Goal: Find specific page/section: Find specific page/section

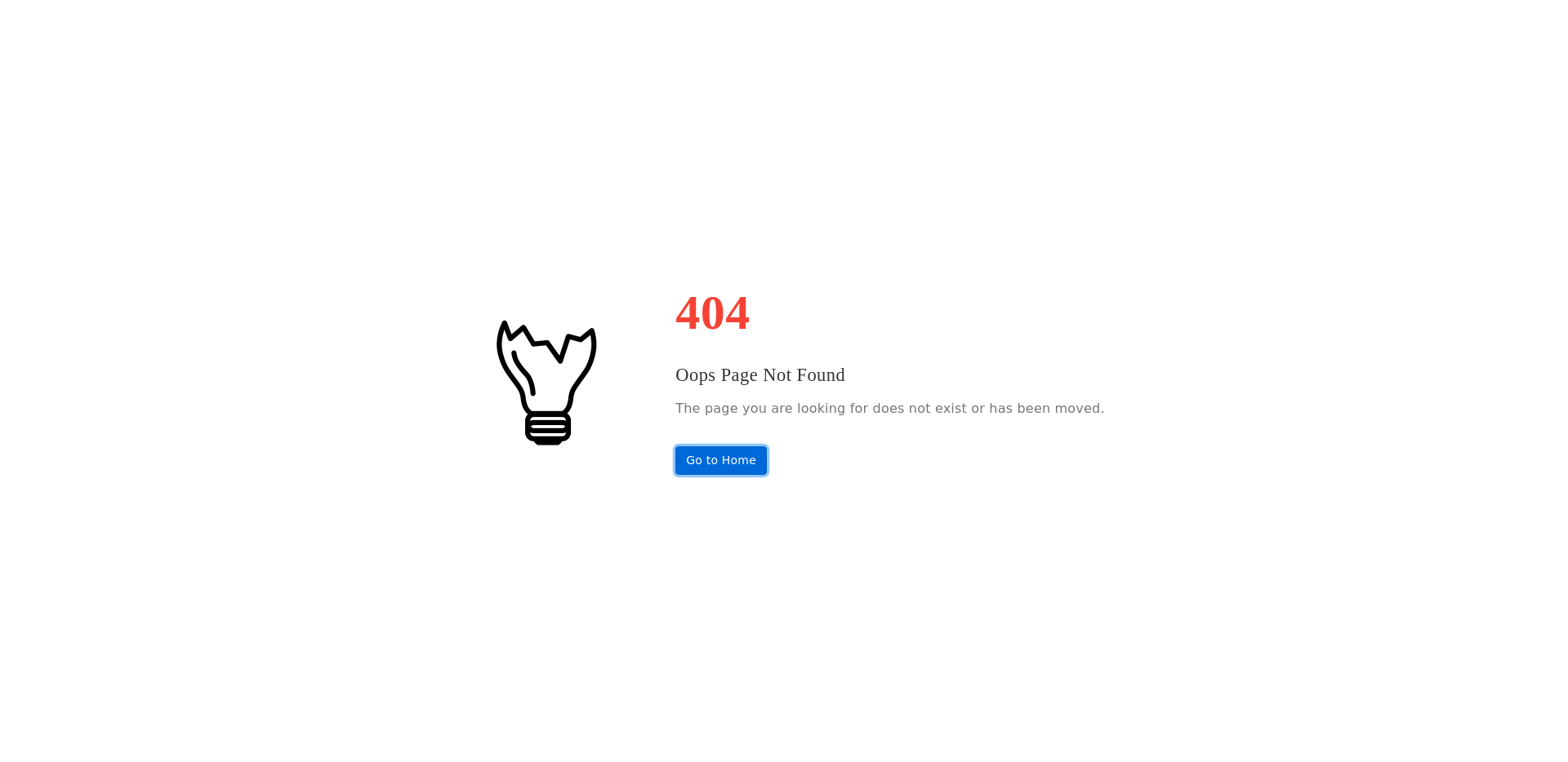
click at [721, 469] on link "Go to Home" at bounding box center [720, 461] width 92 height 28
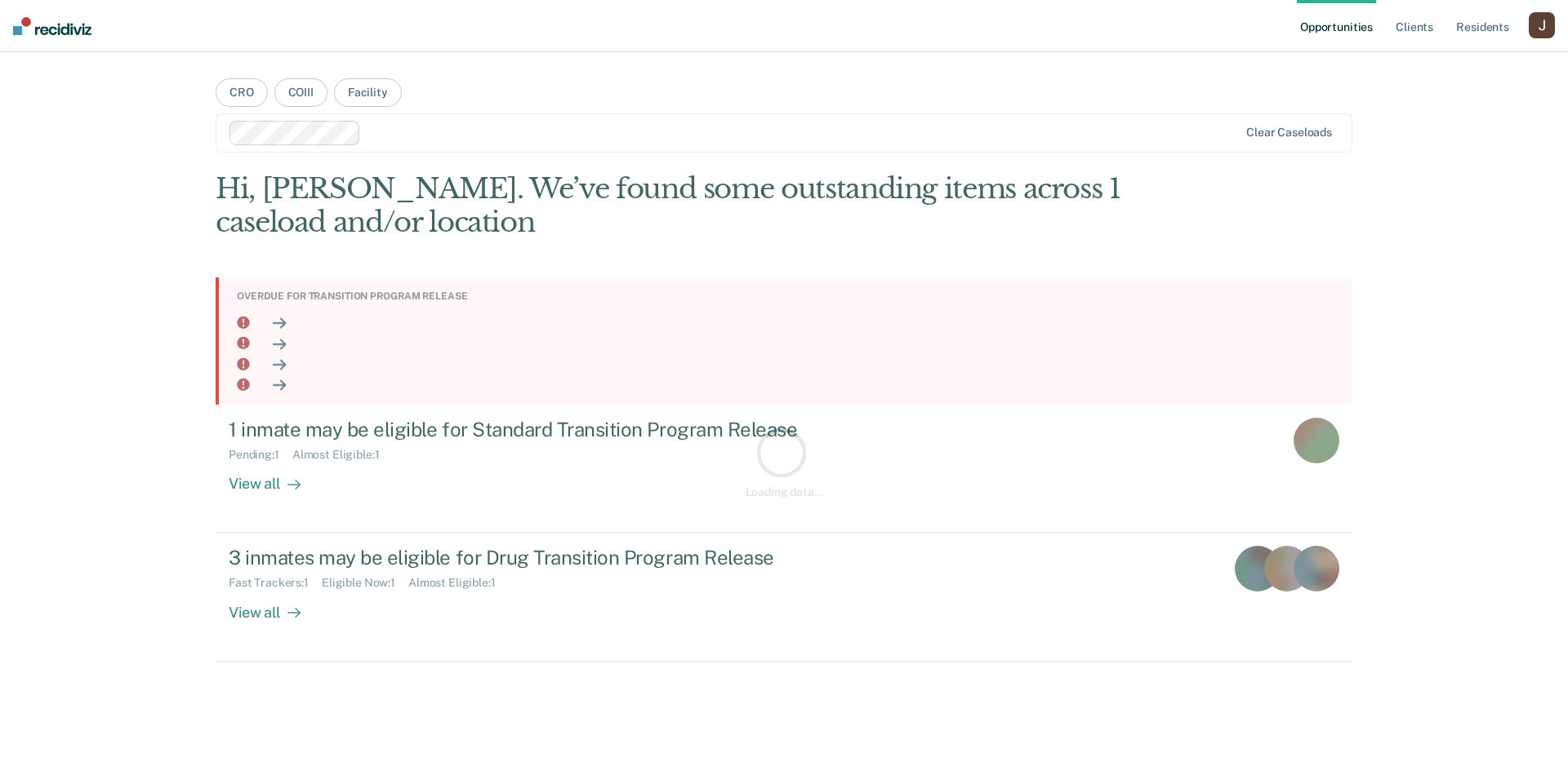
click at [1556, 20] on nav "Opportunities Client s Resident s Profile How it works Log Out" at bounding box center [784, 26] width 1568 height 52
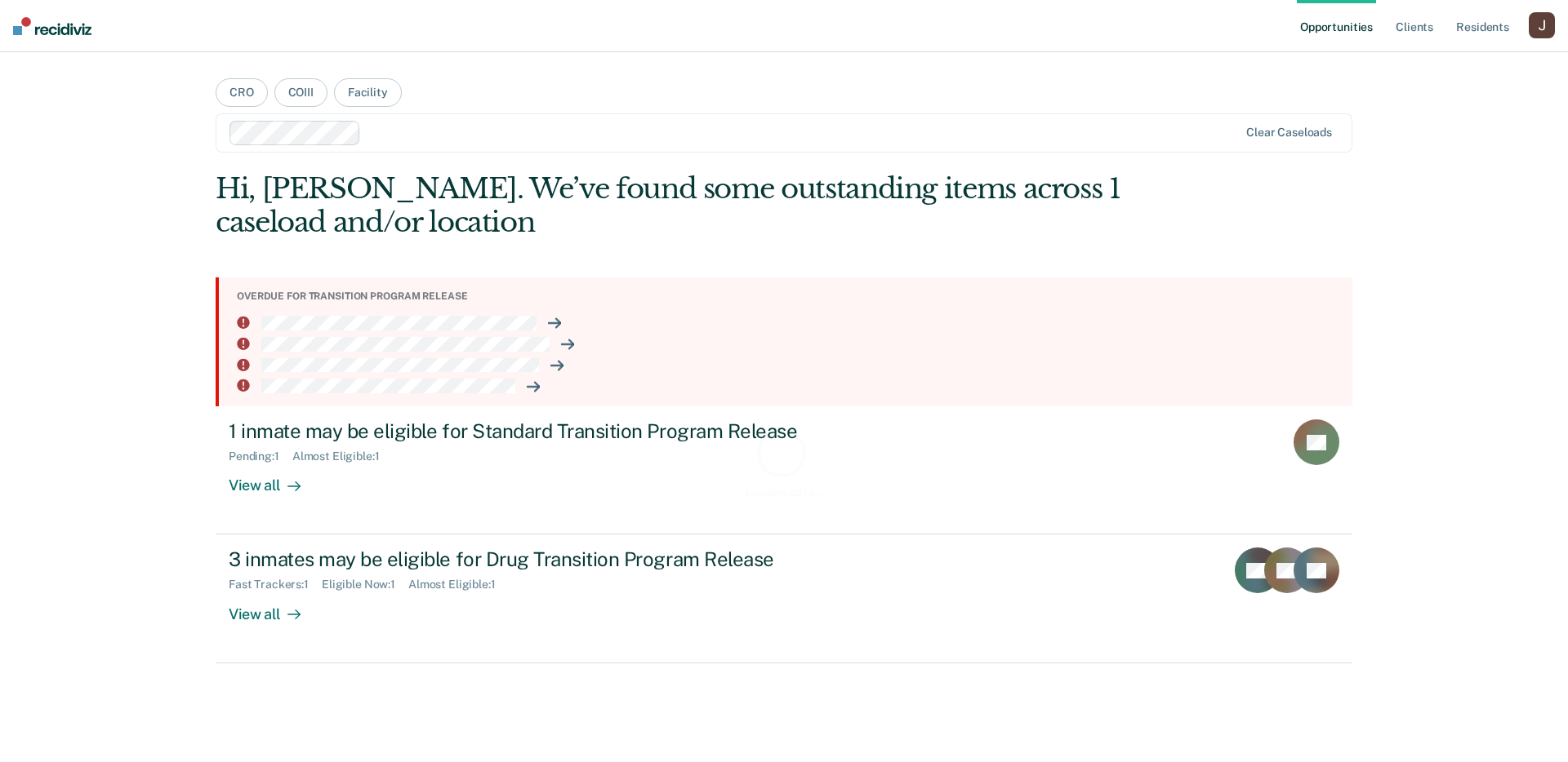
click at [1547, 24] on div "button" at bounding box center [1541, 25] width 26 height 26
click at [1429, 64] on link "Profile" at bounding box center [1476, 67] width 132 height 14
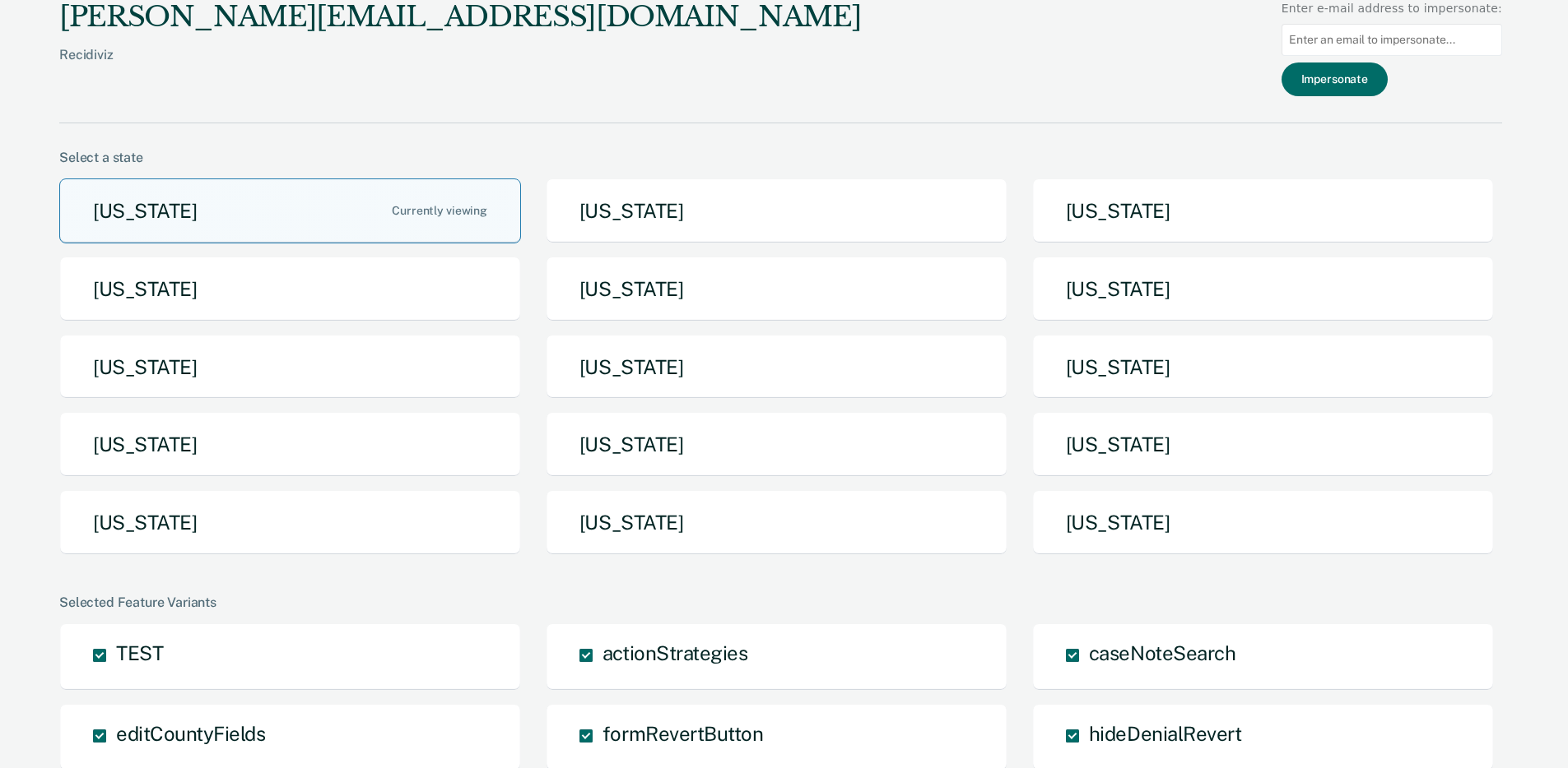
click at [421, 205] on button "Arizona" at bounding box center [290, 211] width 462 height 65
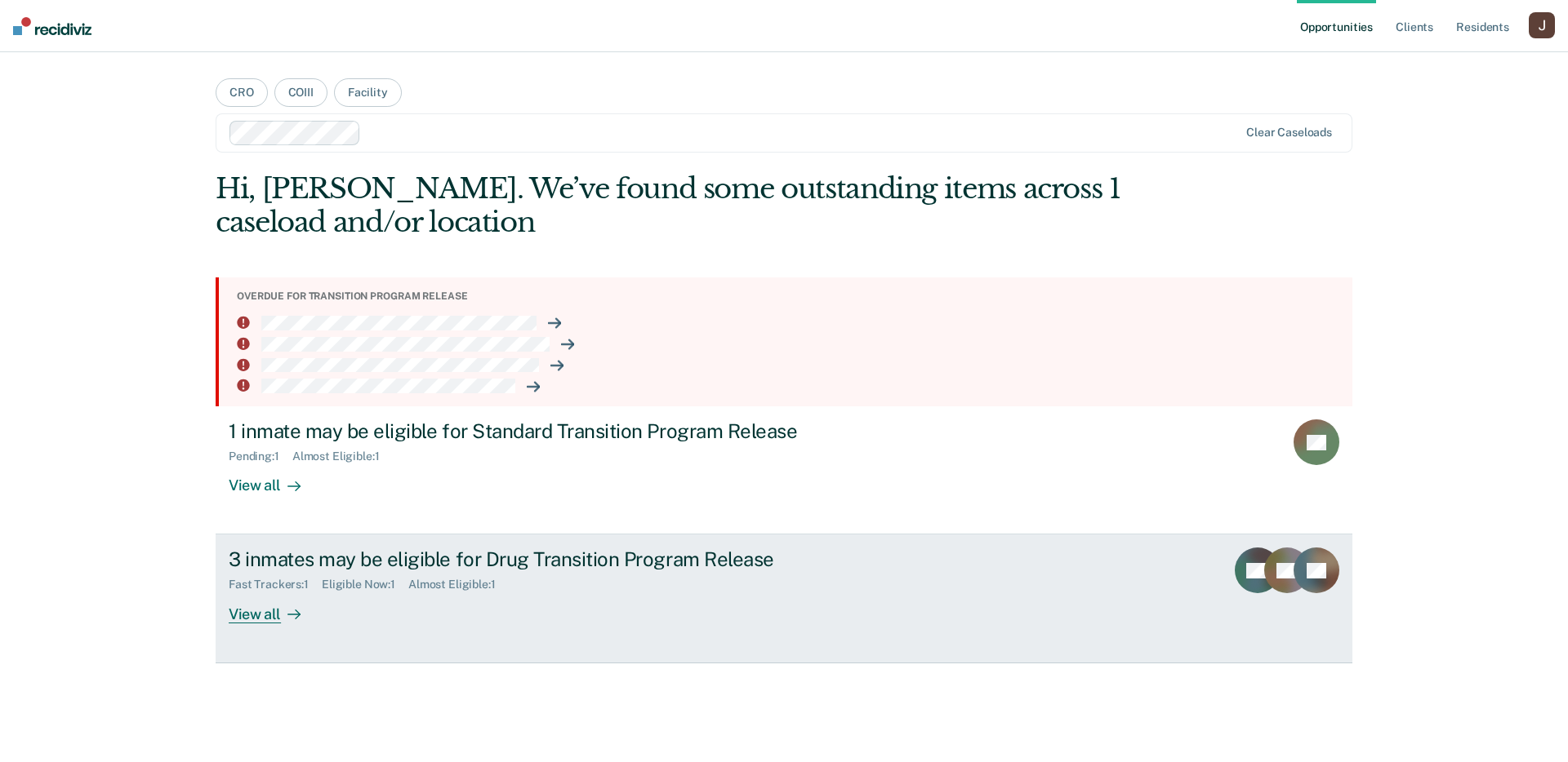
click at [503, 546] on link "3 inmates may be eligible for Drug Transition Program Release Fast Trackers : 1…" at bounding box center [784, 598] width 1137 height 128
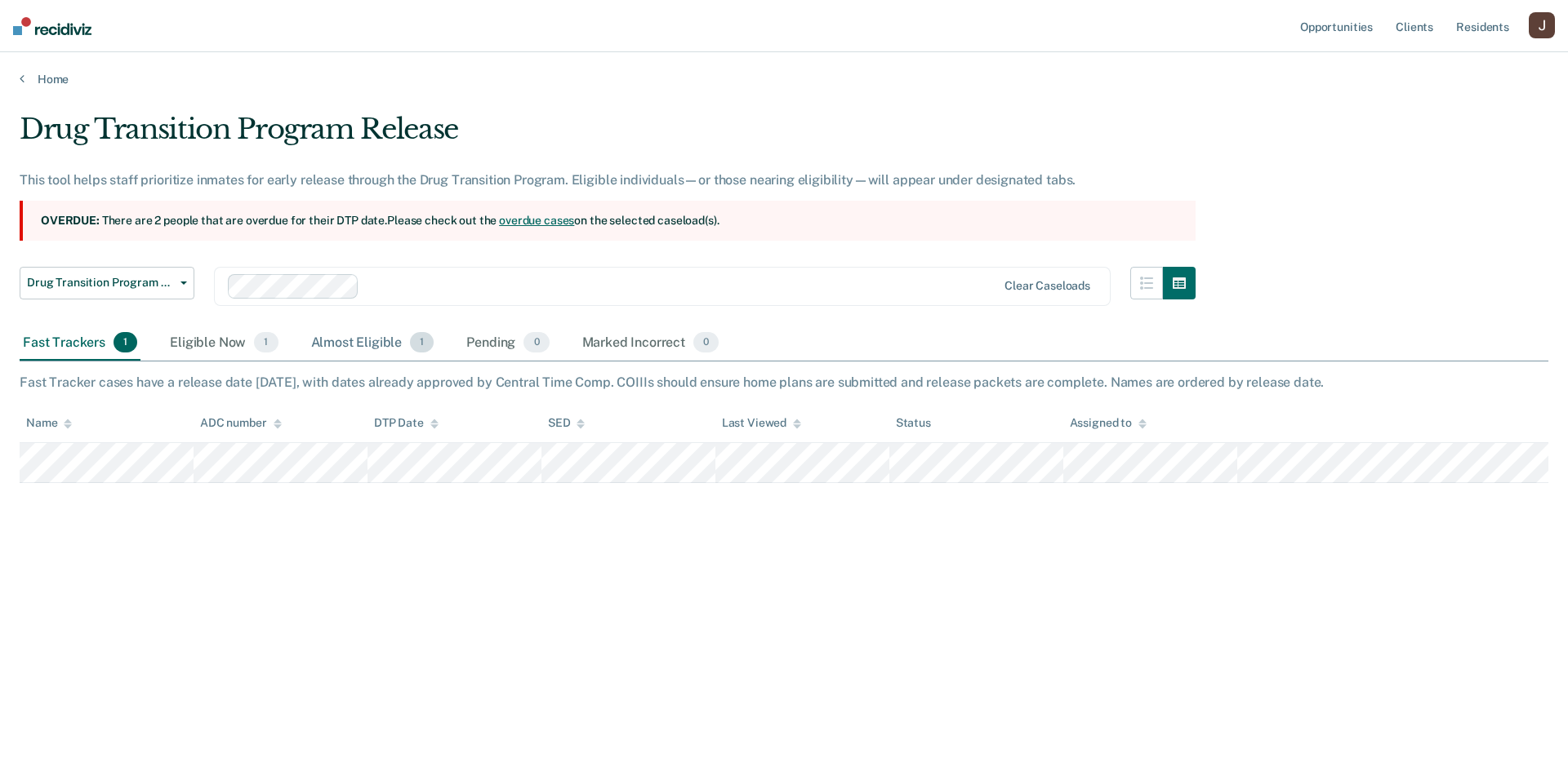
click at [341, 354] on div "Almost Eligible 1" at bounding box center [373, 343] width 130 height 36
